Goal: Information Seeking & Learning: Learn about a topic

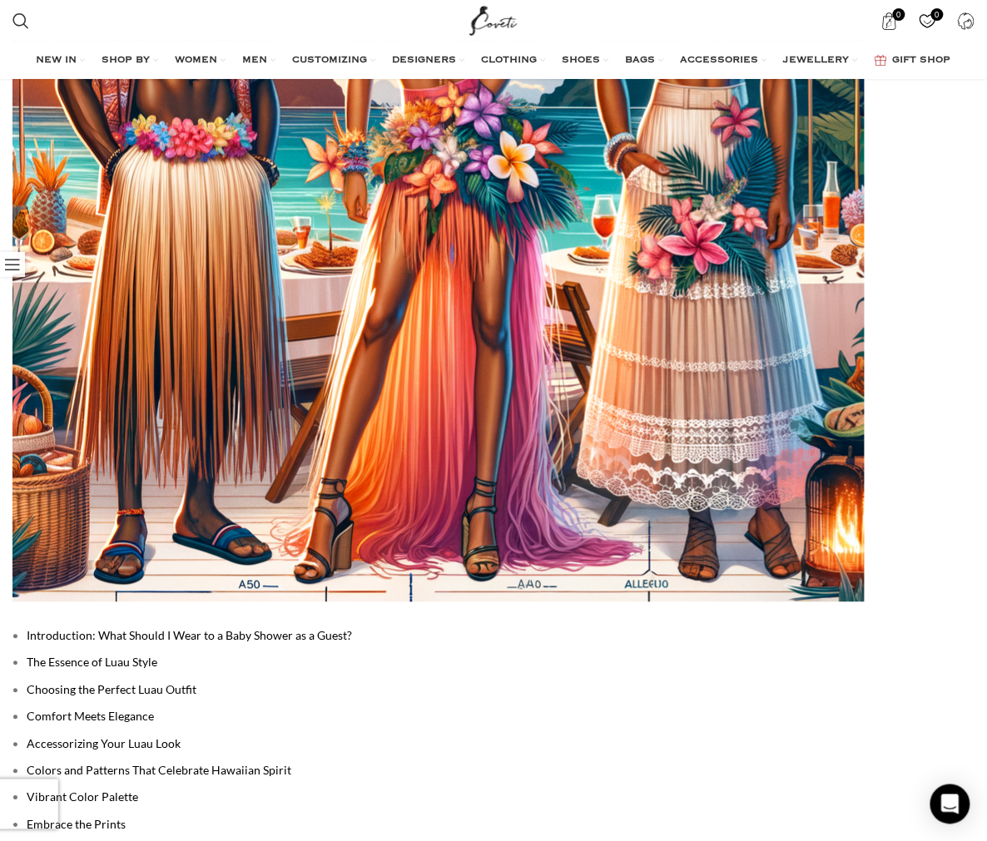
scroll to position [554, 0]
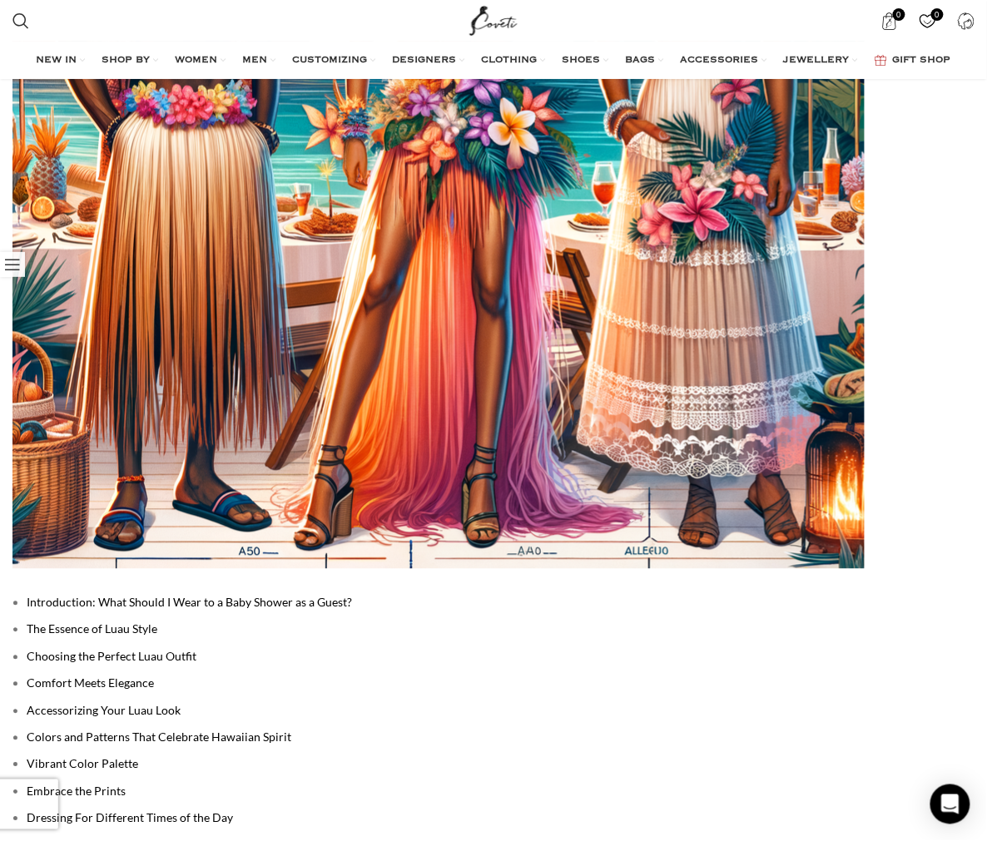
click at [80, 650] on link "Choosing the Perfect Luau Outfit" at bounding box center [112, 657] width 170 height 14
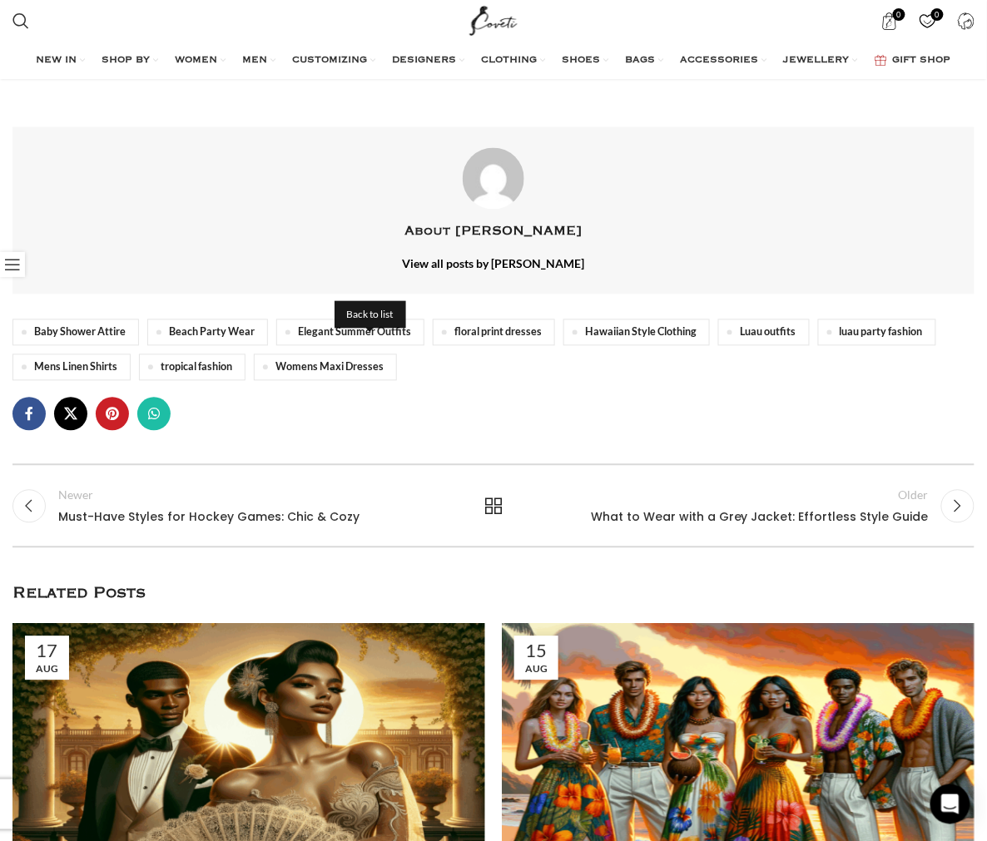
scroll to position [3789, 0]
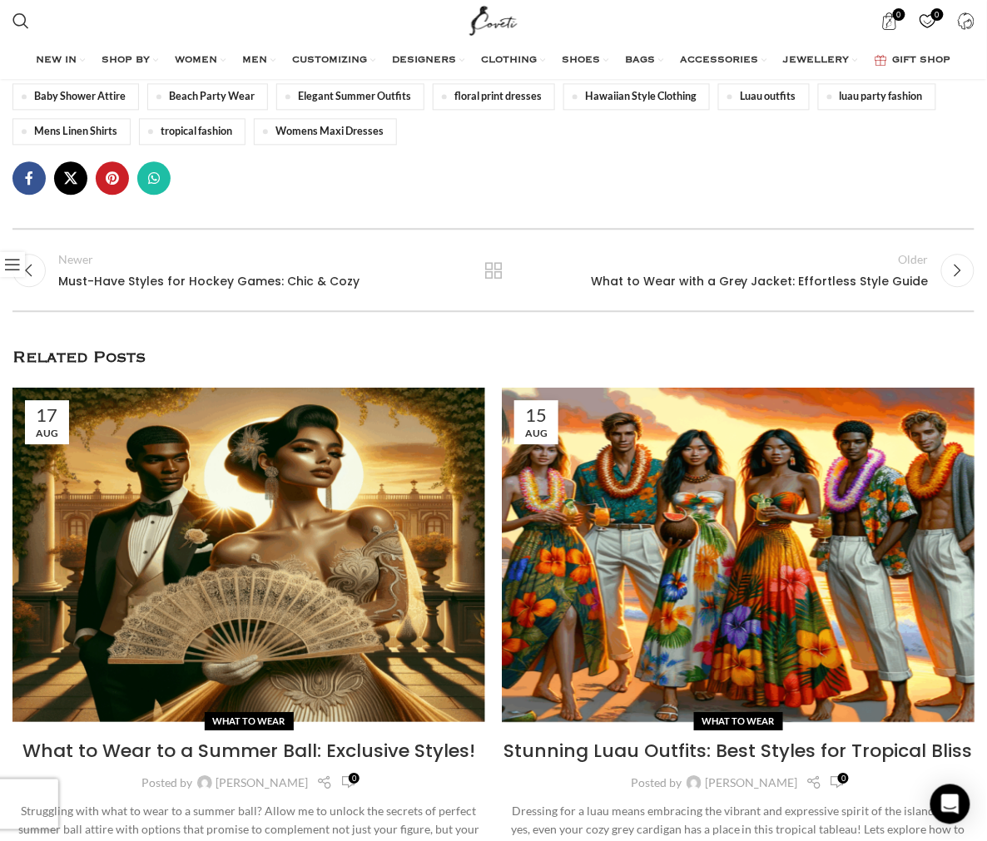
click at [503, 460] on link "2 / 4" at bounding box center [738, 555] width 473 height 334
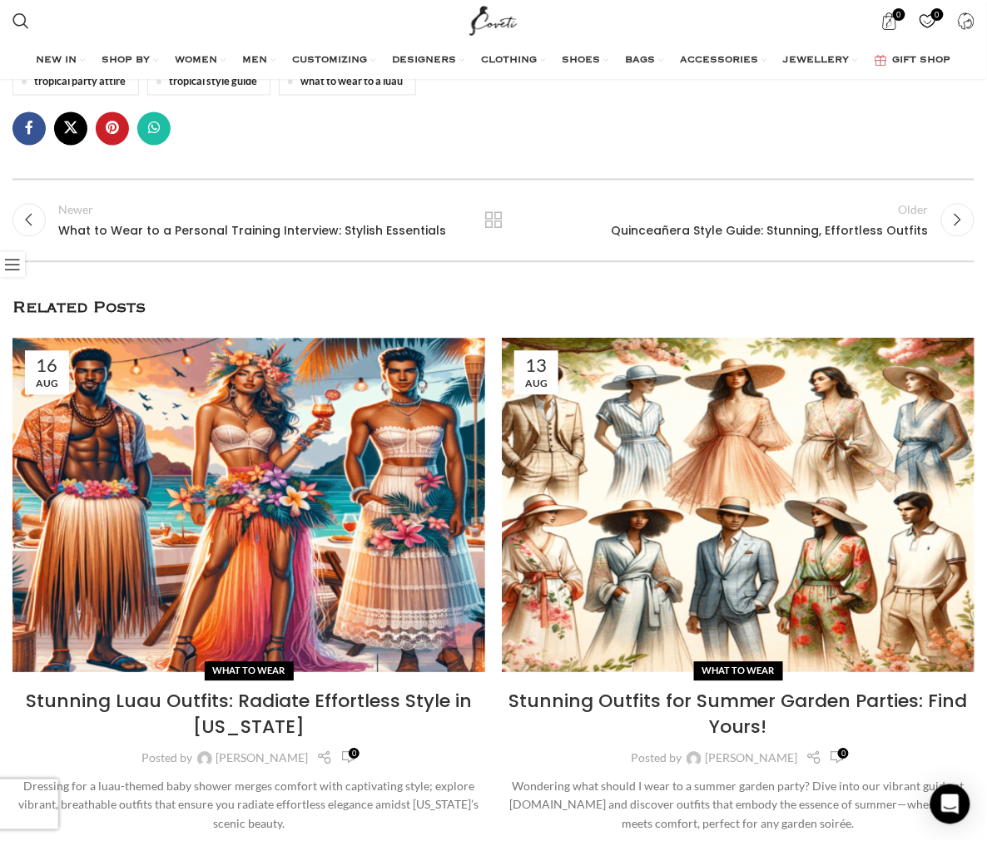
scroll to position [3697, 0]
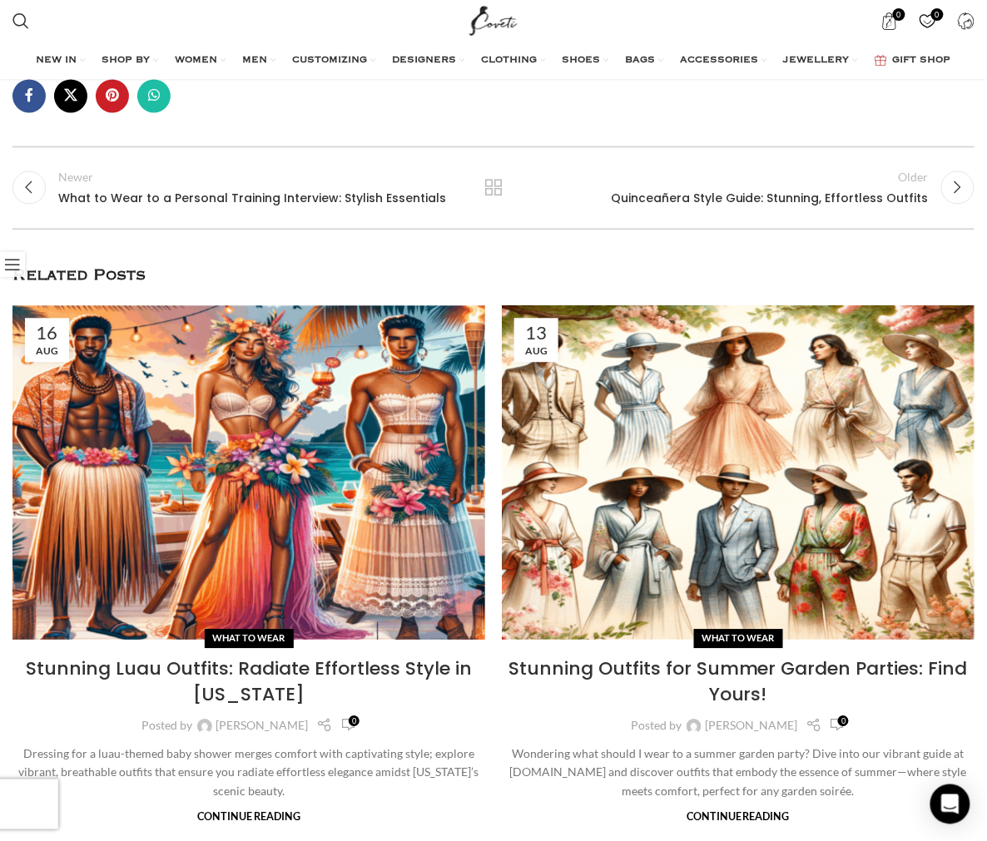
click at [139, 418] on link "1 / 6" at bounding box center [248, 473] width 473 height 334
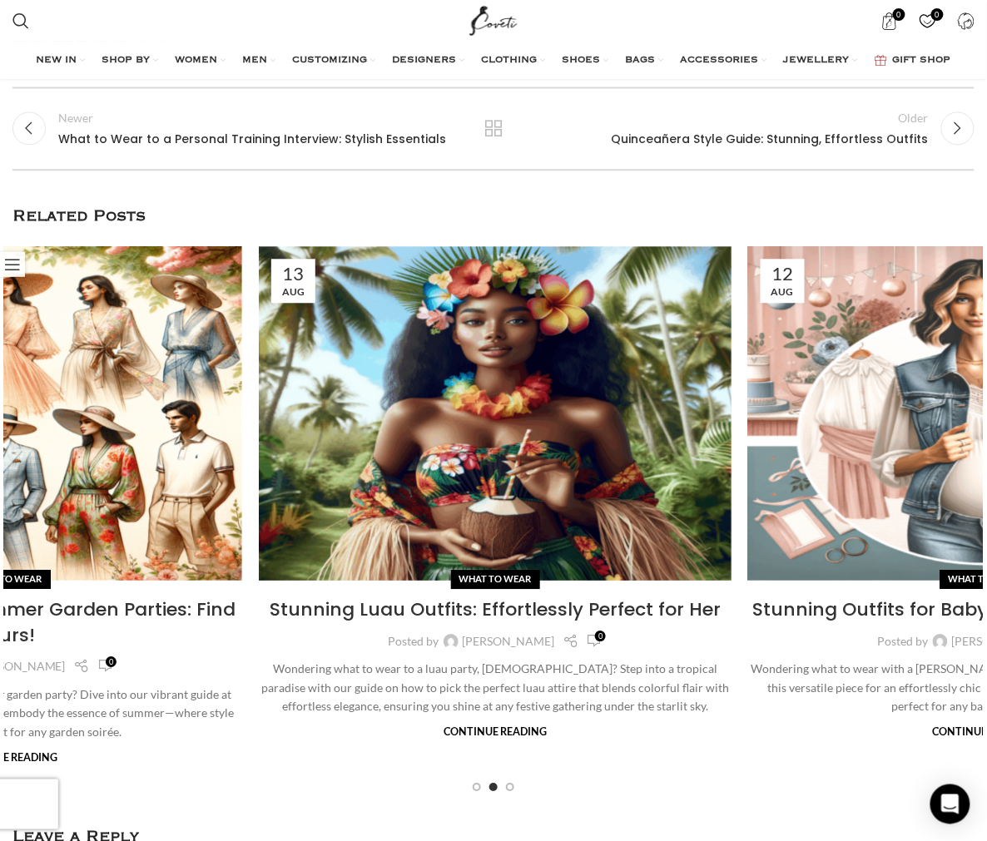
scroll to position [3789, 0]
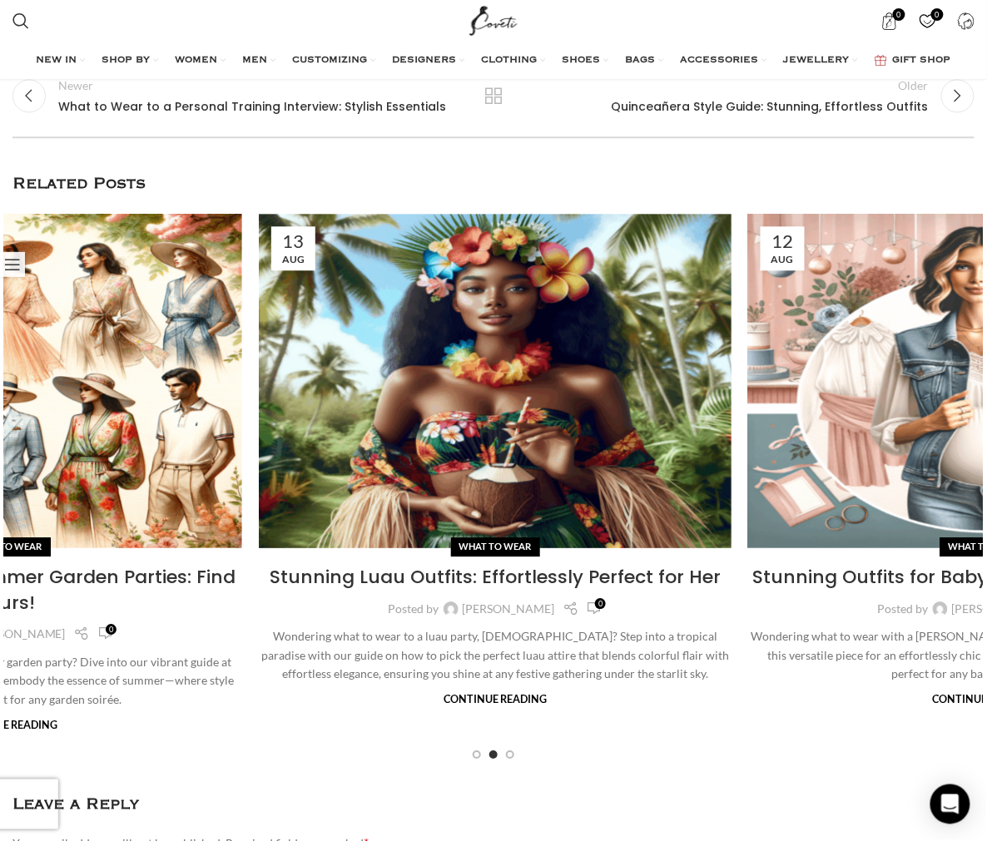
click at [259, 393] on link "3 / 6" at bounding box center [495, 381] width 473 height 334
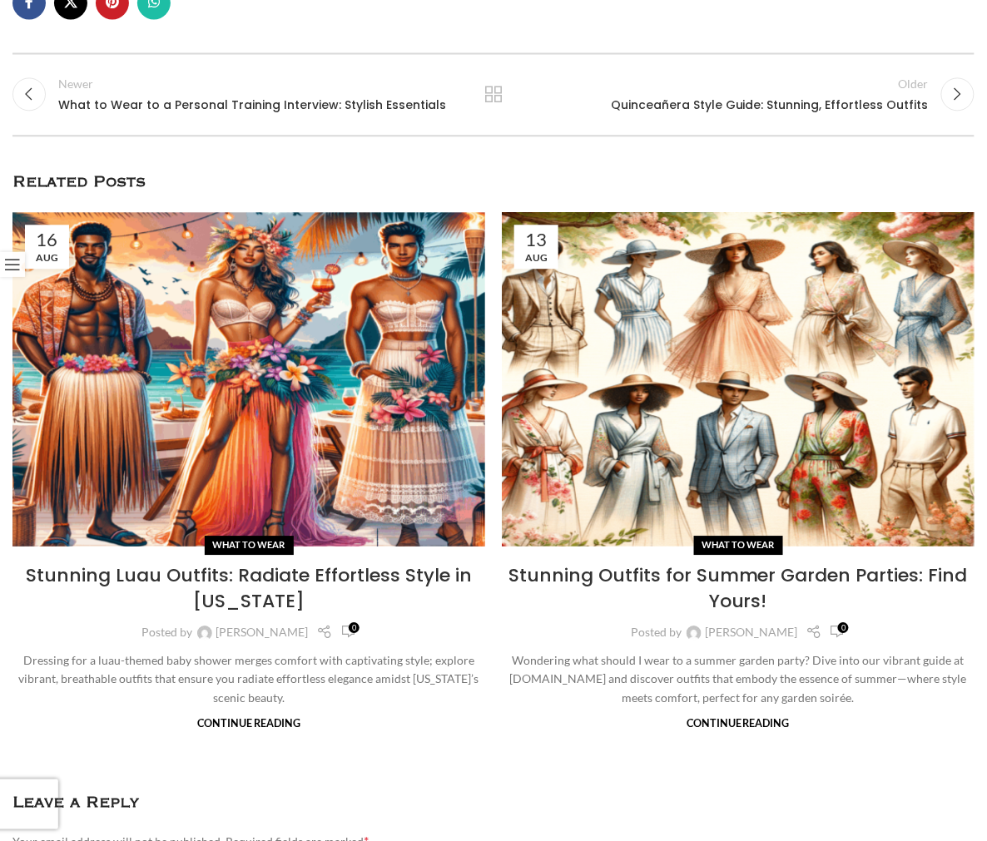
click at [244, 395] on link at bounding box center [248, 379] width 473 height 334
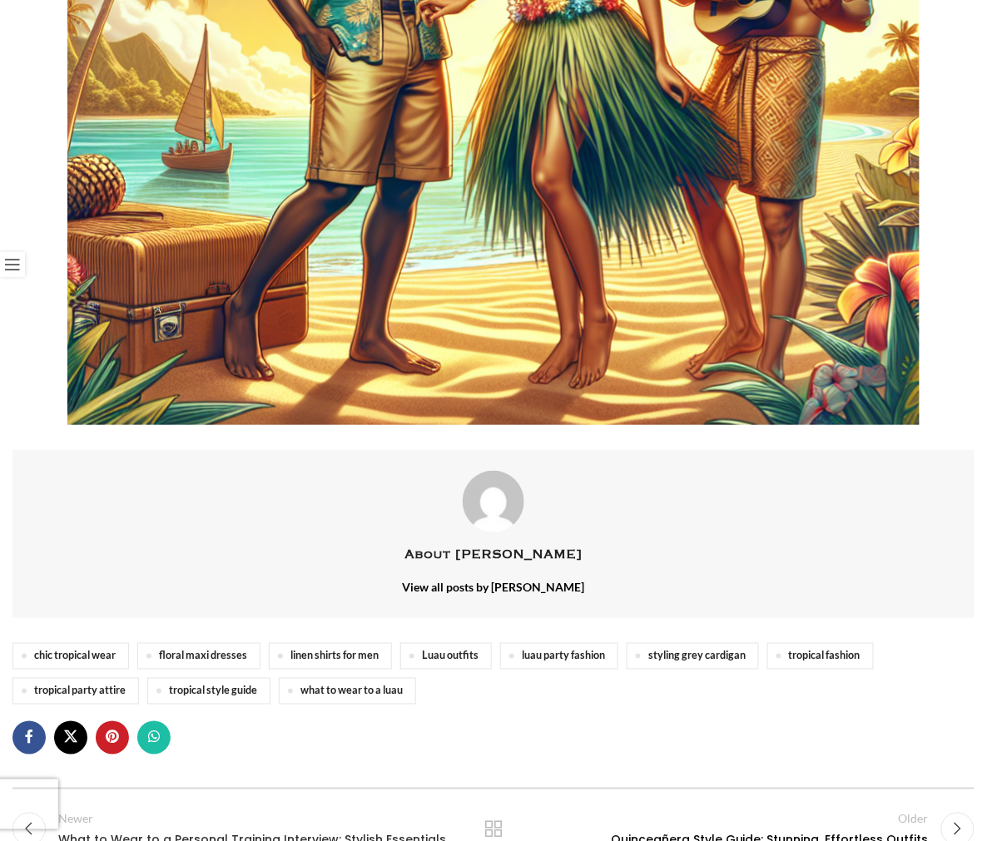
scroll to position [2814, 0]
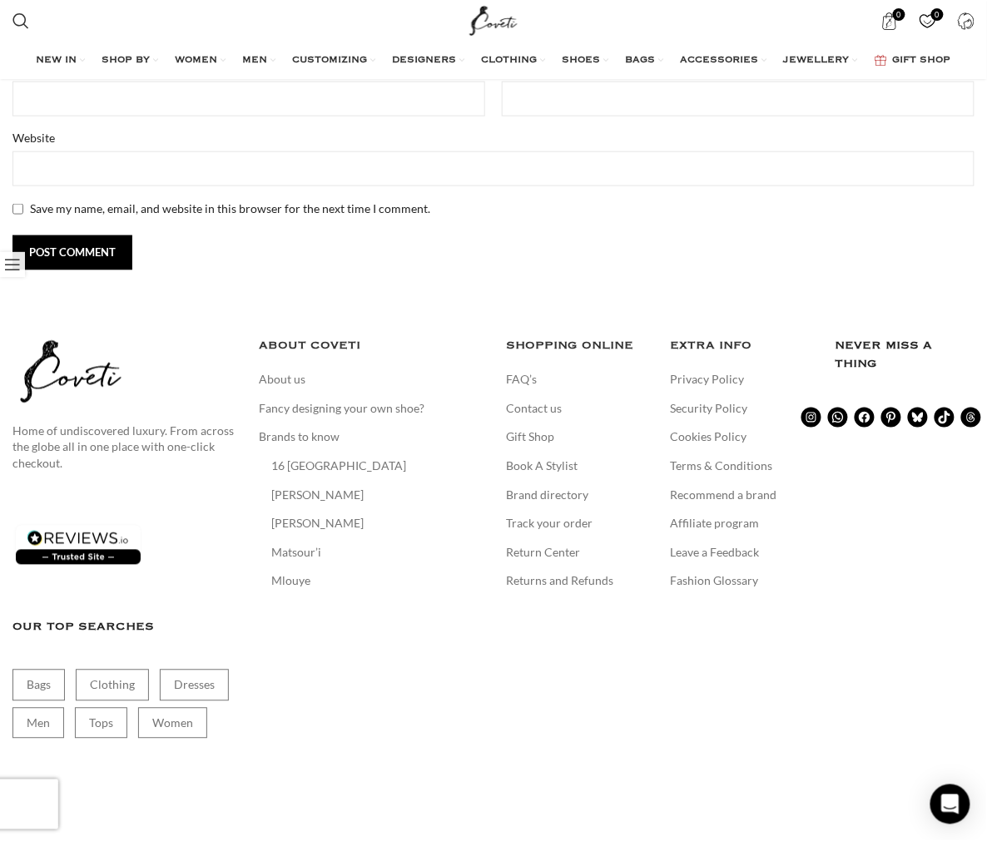
scroll to position [4812, 0]
